Goal: Check status: Check status

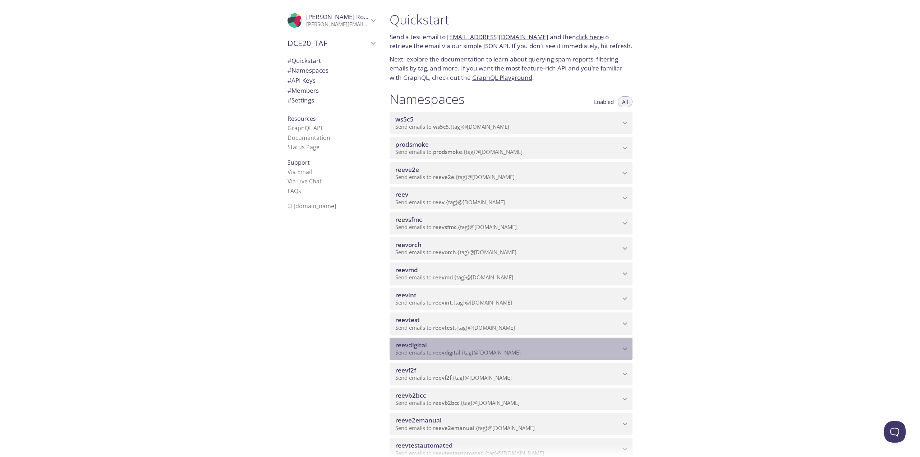
click at [532, 352] on p "Send emails to reevdigital . {tag} @[DOMAIN_NAME]" at bounding box center [507, 352] width 225 height 7
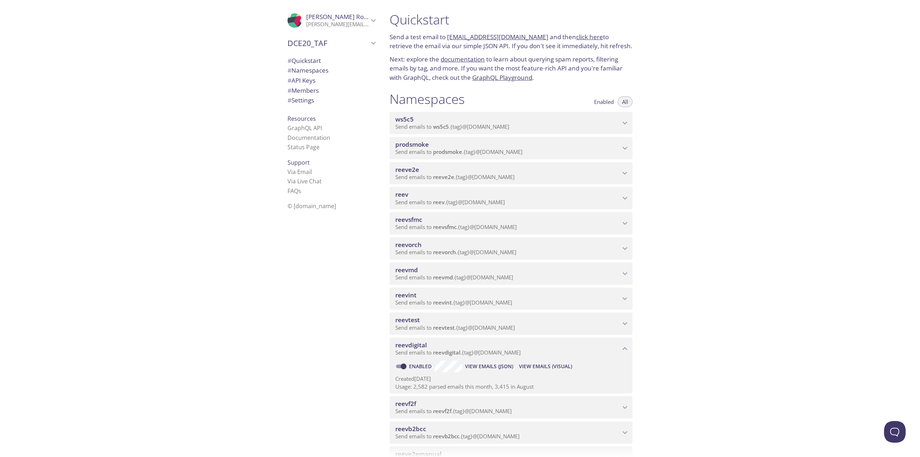
click at [536, 363] on span "View Emails (Visual)" at bounding box center [545, 366] width 53 height 9
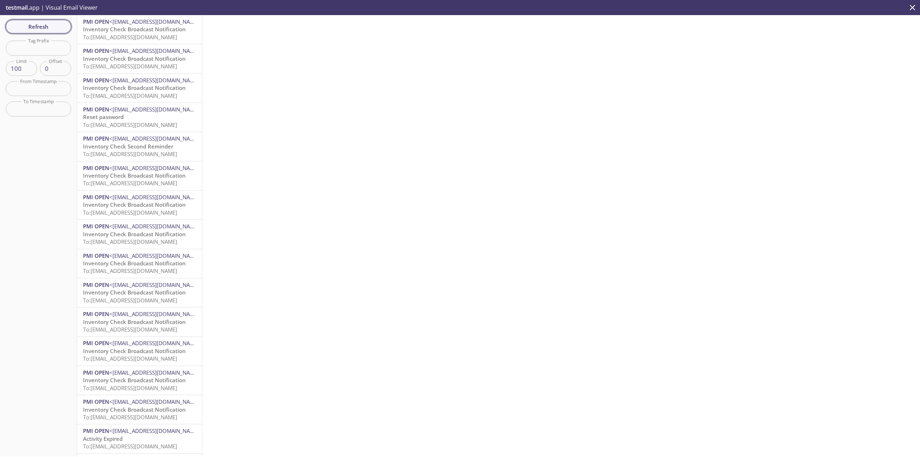
click at [53, 32] on button "Refresh" at bounding box center [38, 27] width 65 height 14
click at [56, 25] on span "Refresh" at bounding box center [38, 26] width 54 height 9
click at [39, 20] on button "Refresh" at bounding box center [38, 27] width 65 height 14
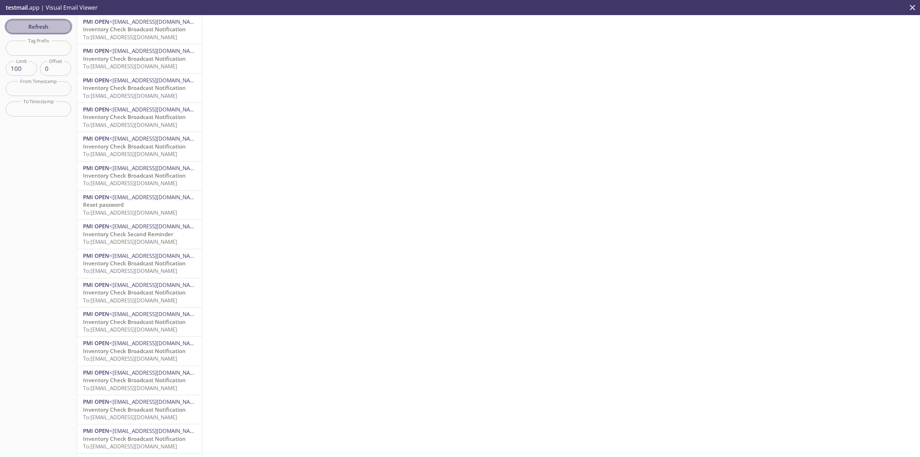
click at [40, 20] on button "Refresh" at bounding box center [38, 27] width 65 height 14
click at [40, 24] on span "Refresh" at bounding box center [38, 26] width 54 height 9
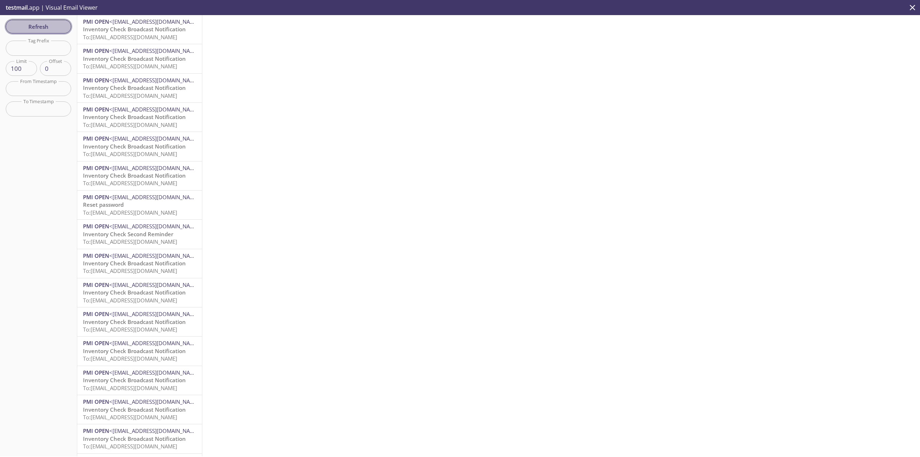
click at [43, 29] on span "Refresh" at bounding box center [38, 26] width 54 height 9
click at [43, 27] on span "Refresh" at bounding box center [38, 26] width 54 height 9
click at [58, 22] on span "Refresh" at bounding box center [38, 26] width 54 height 9
click at [42, 26] on span "Refresh" at bounding box center [38, 26] width 54 height 9
